Goal: Transaction & Acquisition: Purchase product/service

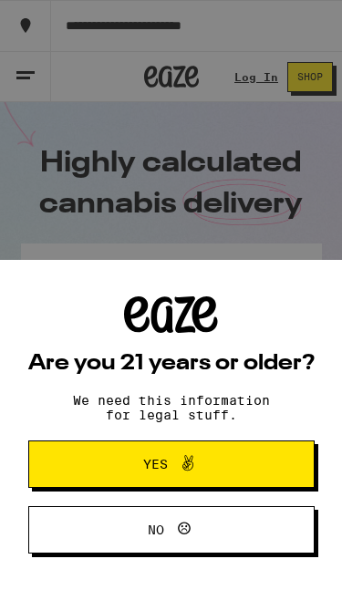
click at [114, 457] on span "Yes" at bounding box center [171, 464] width 139 height 24
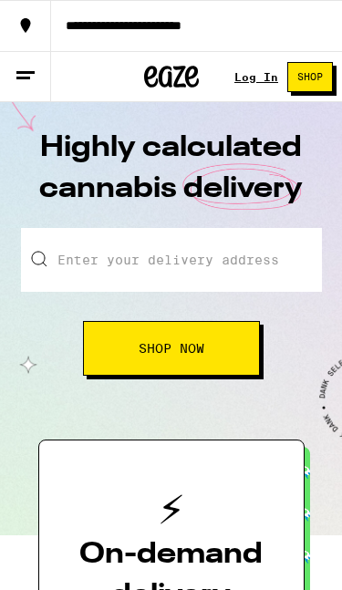
scroll to position [15, 0]
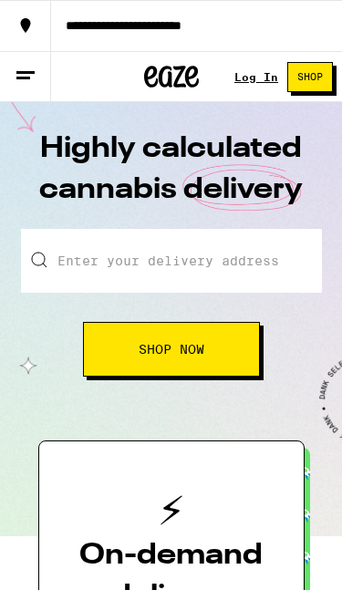
click at [252, 79] on link "Log In" at bounding box center [256, 77] width 44 height 12
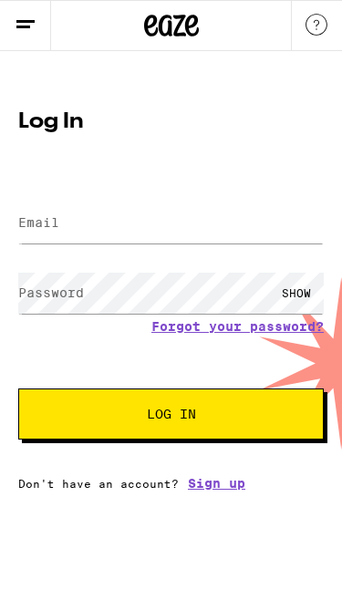
click at [192, 485] on link "Sign up" at bounding box center [216, 483] width 57 height 15
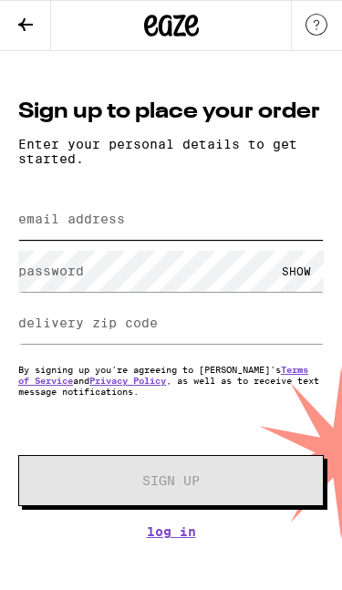
click at [299, 234] on input "email address" at bounding box center [170, 219] width 305 height 41
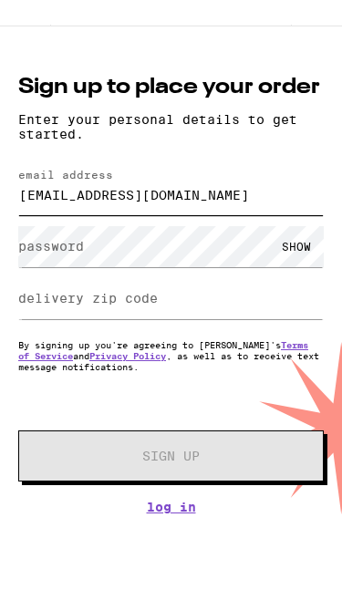
type input "[EMAIL_ADDRESS][DOMAIN_NAME]"
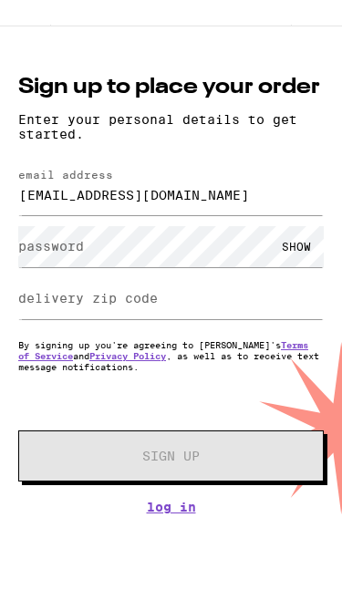
click at [38, 263] on label "password" at bounding box center [51, 270] width 66 height 15
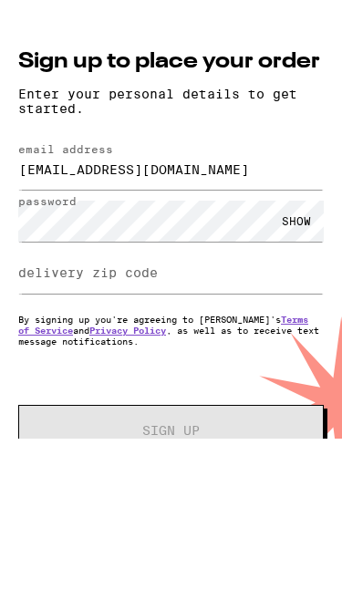
click at [297, 251] on div "SHOW" at bounding box center [296, 271] width 55 height 41
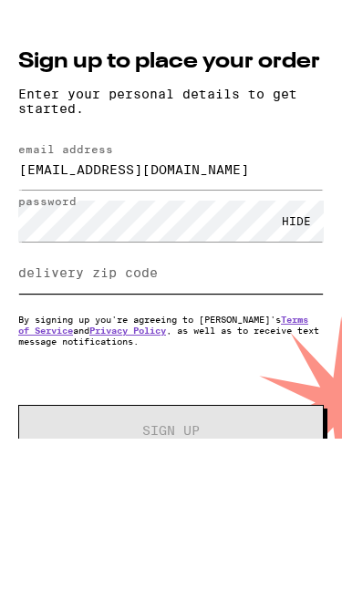
click at [282, 303] on input "delivery zip code" at bounding box center [170, 323] width 305 height 41
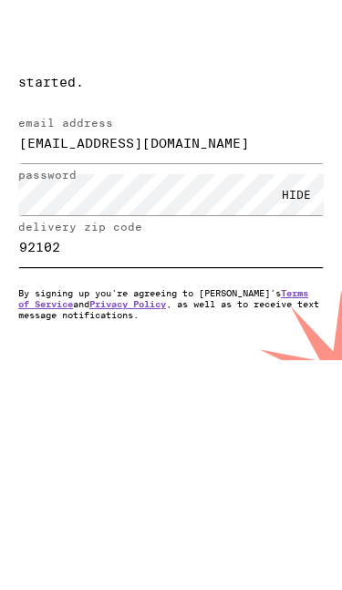
type input "92102"
click at [55, 455] on button "Sign Up" at bounding box center [170, 480] width 305 height 51
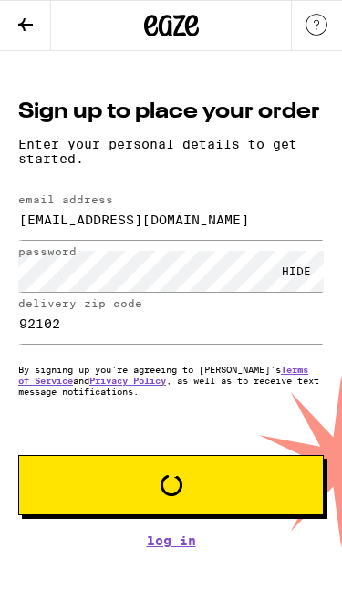
click at [282, 493] on button "Loading" at bounding box center [170, 485] width 305 height 60
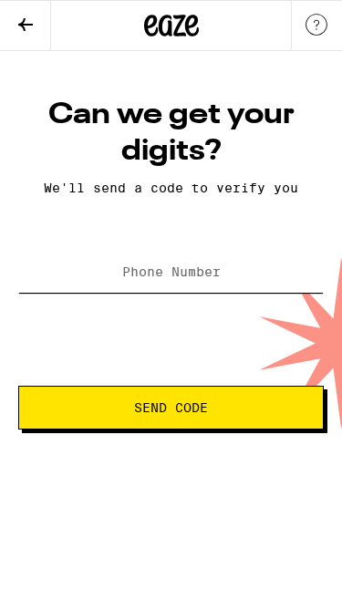
click at [277, 287] on input "Phone Number" at bounding box center [170, 272] width 305 height 41
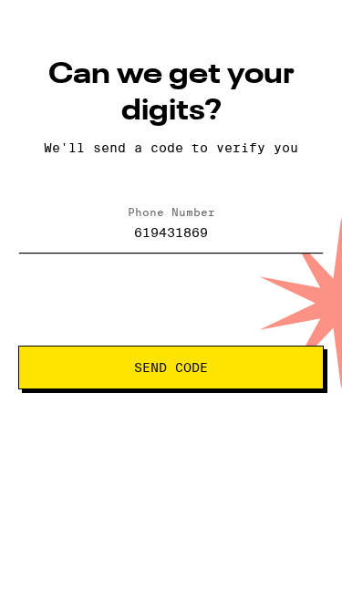
type input "[PHONE_NUMBER]"
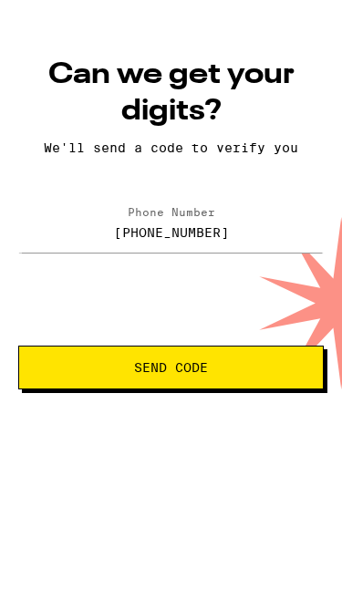
click at [55, 401] on span "Send Code" at bounding box center [171, 407] width 274 height 13
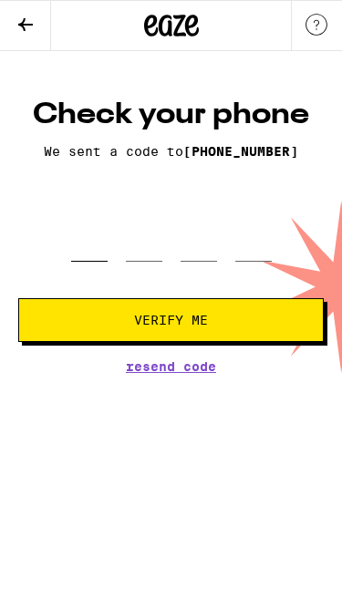
click at [85, 250] on input "tel" at bounding box center [89, 236] width 36 height 52
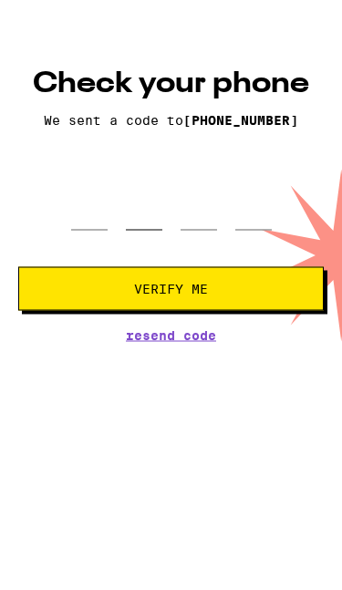
type input "9"
type input "5"
type input "0"
type input "5"
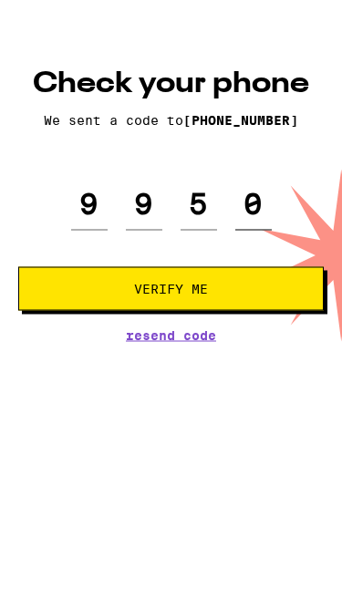
type input "0"
click at [67, 313] on span "Verify Me" at bounding box center [171, 319] width 274 height 13
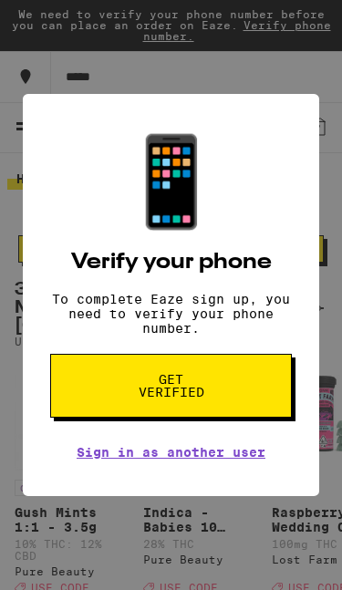
click at [246, 395] on button "Get verified" at bounding box center [170, 386] width 241 height 64
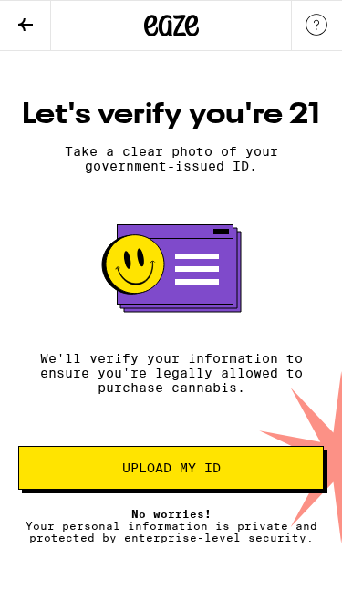
click at [307, 474] on span "Upload my ID" at bounding box center [171, 467] width 274 height 13
click at [272, 489] on button "Upload my ID" at bounding box center [170, 468] width 305 height 44
click at [39, 32] on button at bounding box center [25, 26] width 51 height 50
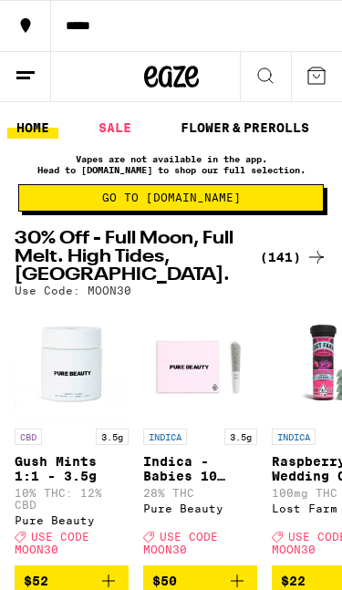
click at [236, 128] on link "FLOWER & PREROLLS" at bounding box center [244, 128] width 147 height 22
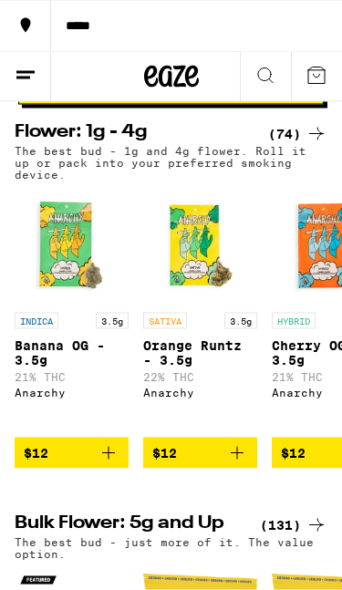
scroll to position [179, 0]
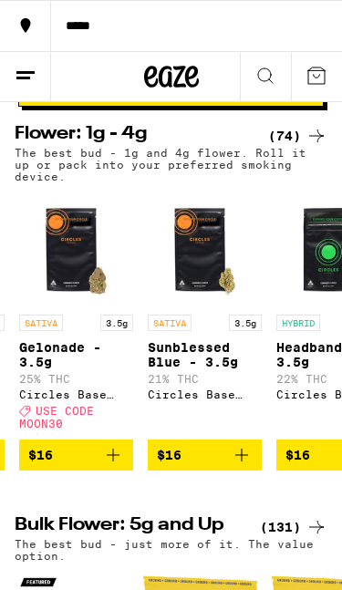
click at [316, 77] on icon at bounding box center [316, 76] width 22 height 22
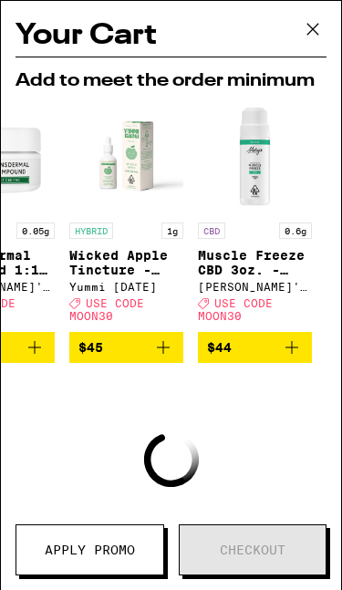
scroll to position [0, 974]
click at [321, 31] on icon at bounding box center [312, 28] width 27 height 27
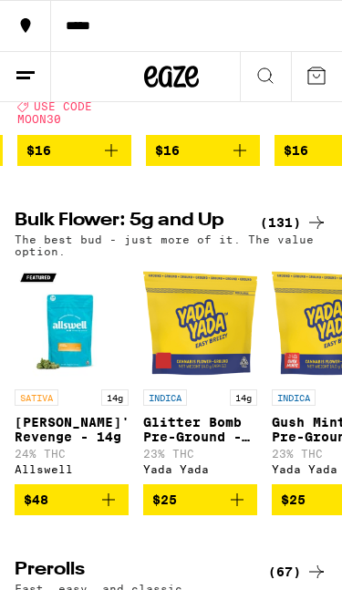
scroll to position [482, 0]
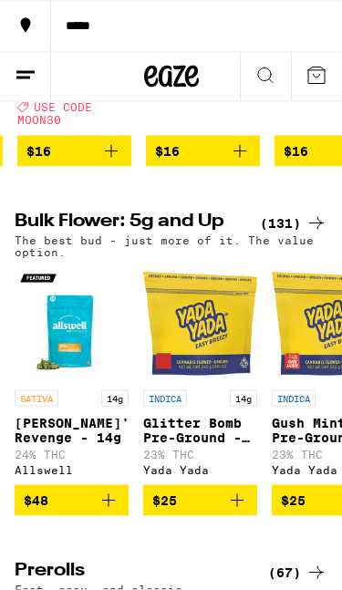
click at [295, 232] on div "(131)" at bounding box center [293, 223] width 67 height 22
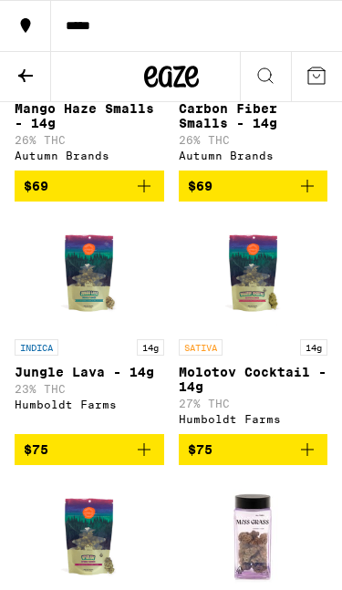
scroll to position [10446, 0]
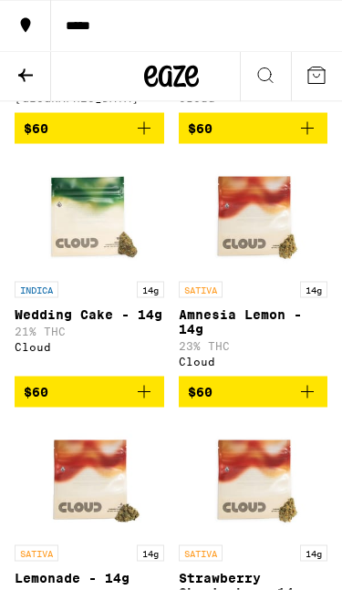
click at [35, 77] on icon at bounding box center [26, 76] width 22 height 22
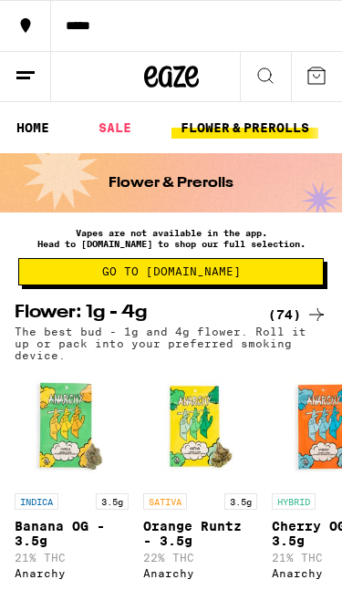
click at [39, 130] on link "HOME" at bounding box center [32, 128] width 51 height 22
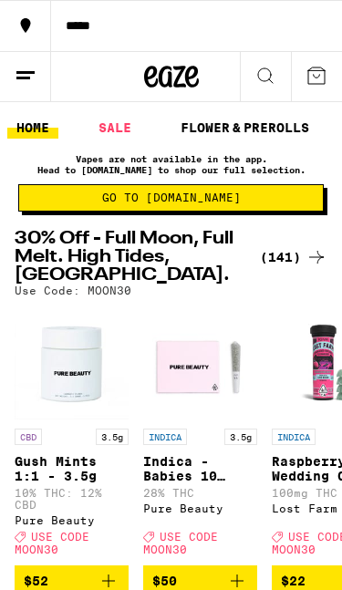
click at [27, 84] on icon at bounding box center [26, 76] width 22 height 22
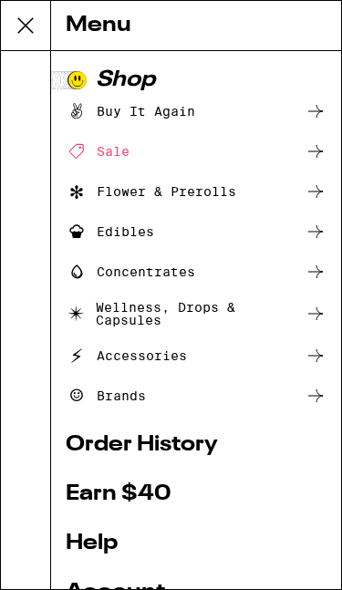
click at [33, 77] on div at bounding box center [26, 320] width 50 height 538
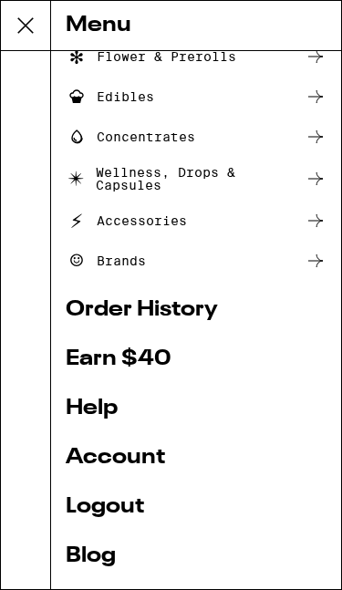
scroll to position [139, 0]
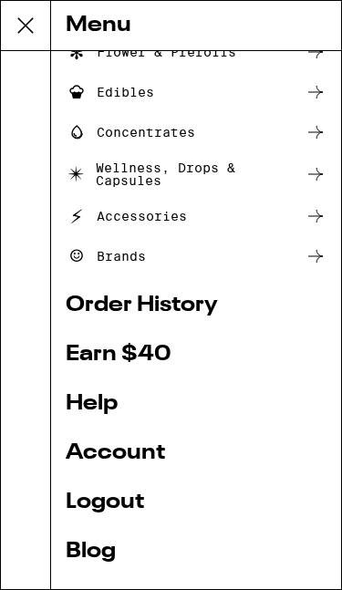
click at [240, 354] on link "Earn $ 40" at bounding box center [196, 355] width 261 height 22
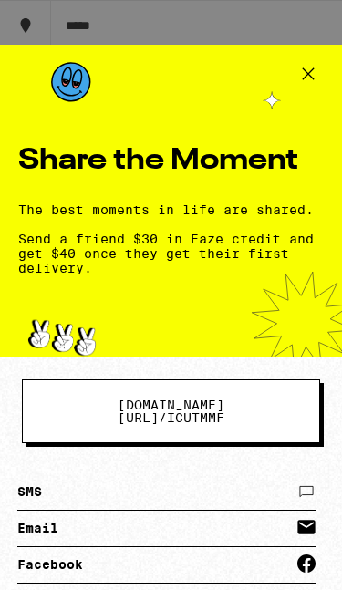
scroll to position [0, 0]
click at [312, 79] on icon at bounding box center [307, 73] width 27 height 27
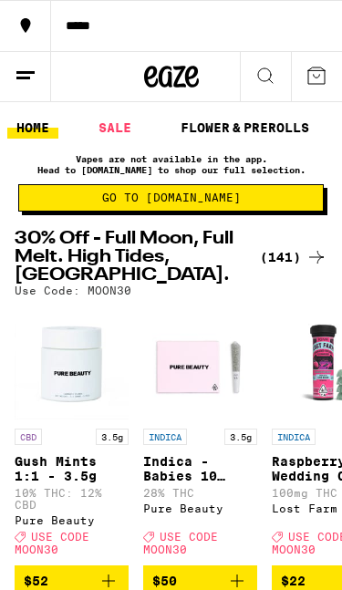
click at [23, 72] on line at bounding box center [25, 72] width 18 height 0
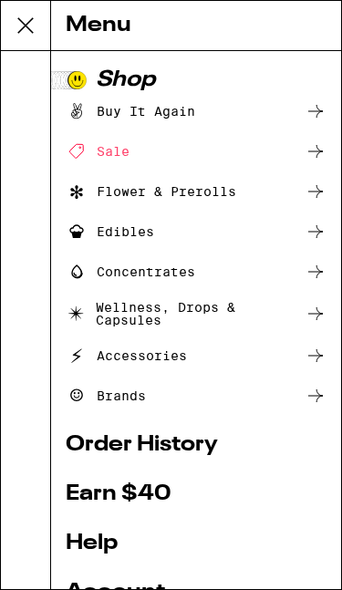
click at [299, 191] on div "Flower & Prerolls" at bounding box center [196, 191] width 261 height 22
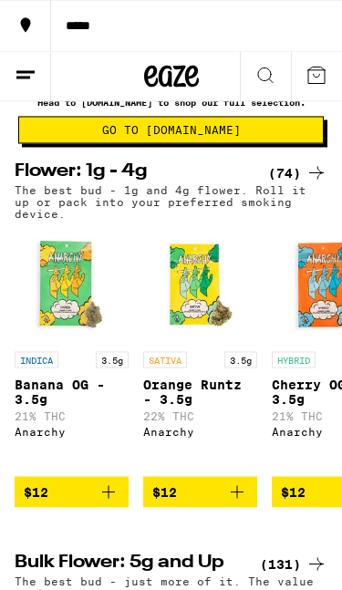
click at [307, 179] on icon at bounding box center [316, 173] width 22 height 22
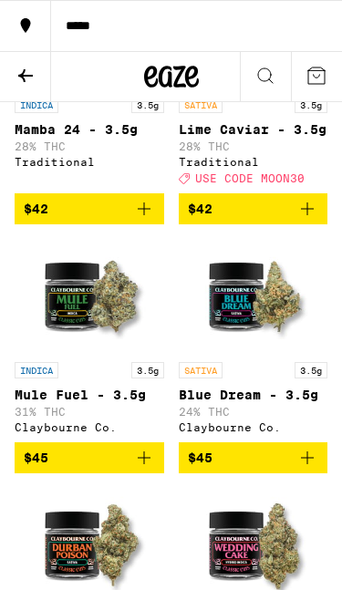
scroll to position [4524, 0]
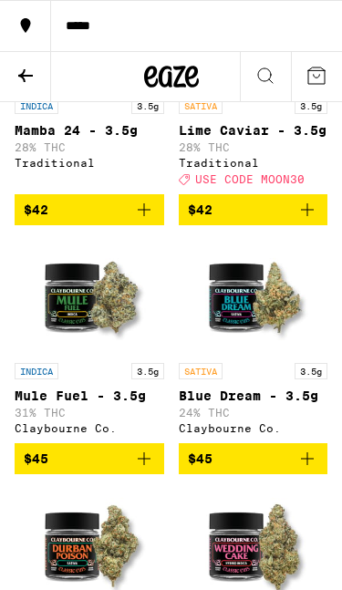
click at [259, 88] on img "Open page for Lime Caviar - 3.5g from Traditional" at bounding box center [253, 31] width 114 height 114
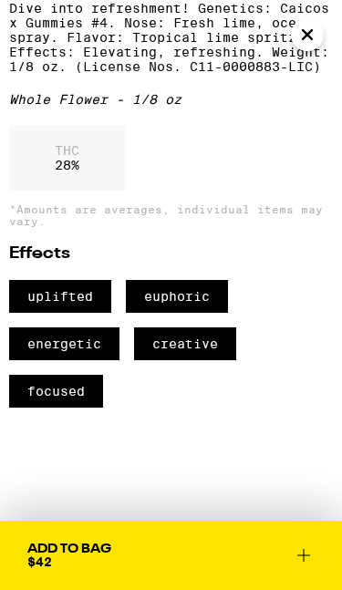
scroll to position [554, 0]
click at [56, 551] on div "Add To Bag" at bounding box center [69, 548] width 84 height 13
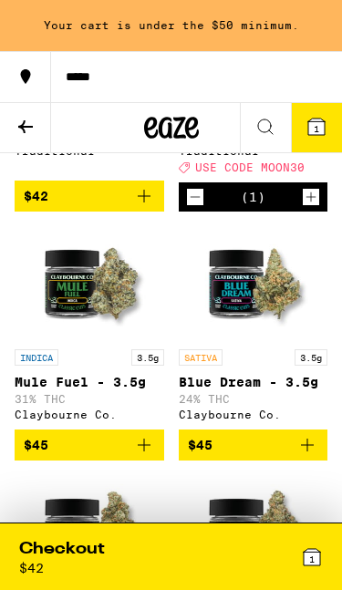
scroll to position [4583, 0]
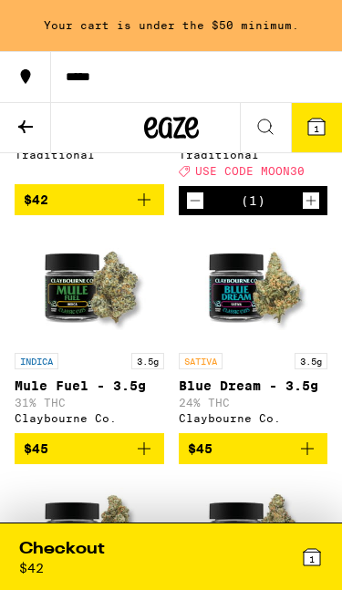
click at [23, 131] on icon at bounding box center [26, 127] width 22 height 22
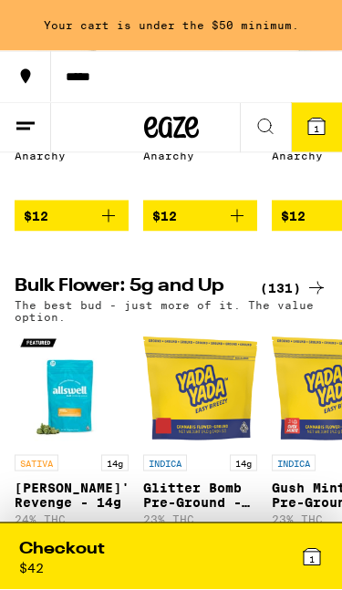
click at [296, 299] on div "(131)" at bounding box center [293, 288] width 67 height 22
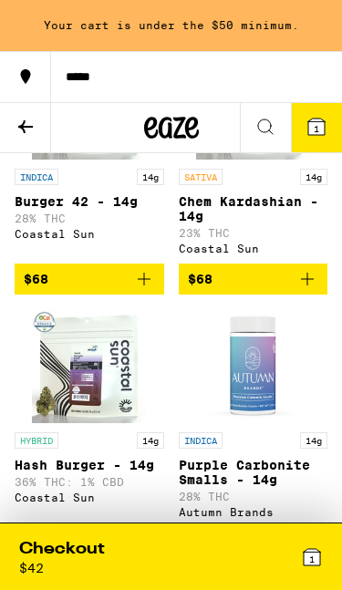
scroll to position [9864, 0]
